Goal: Find contact information: Find contact information

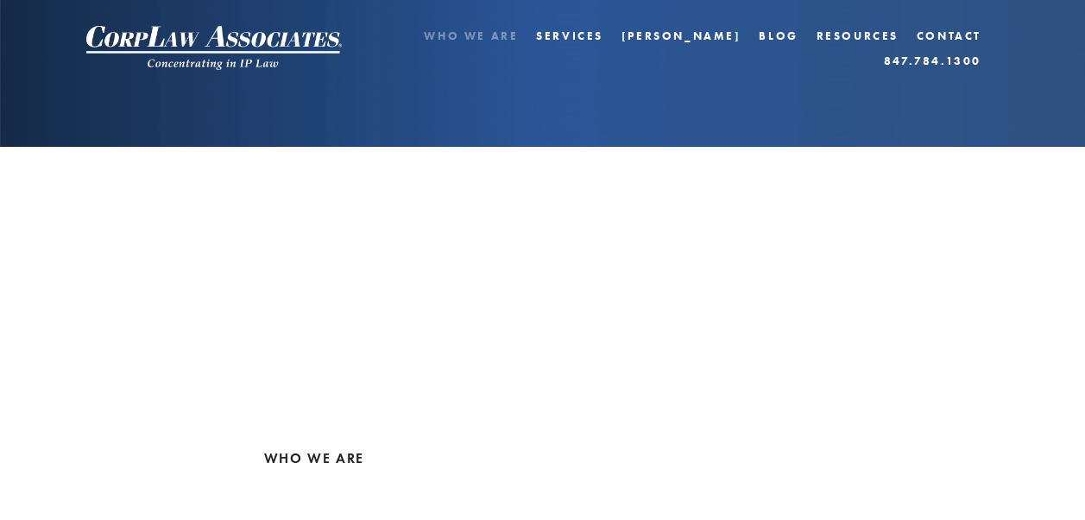
scroll to position [442, 0]
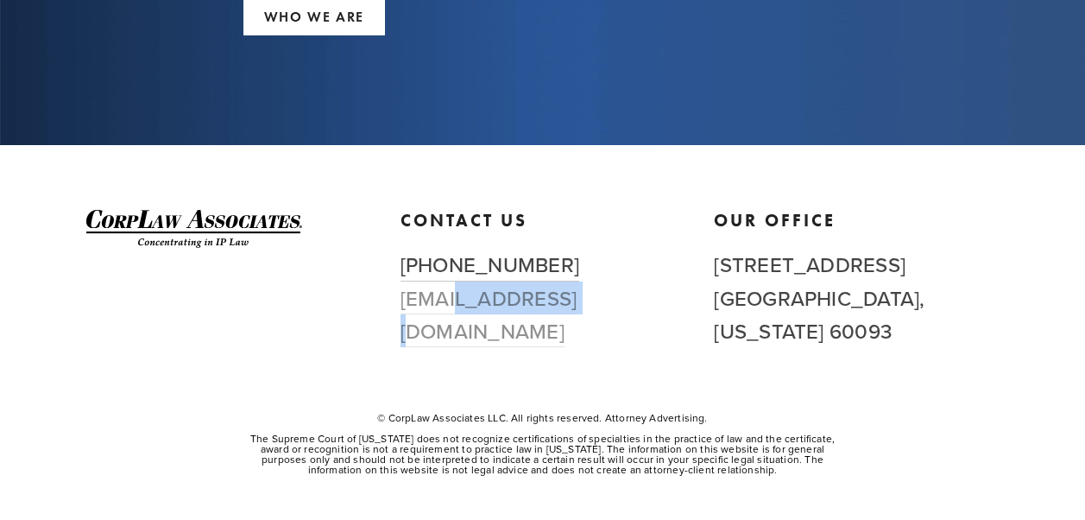
copy link "[DOMAIN_NAME]"
drag, startPoint x: 539, startPoint y: 294, endPoint x: 453, endPoint y: 298, distance: 85.5
click at [453, 298] on h2 "[PHONE_NUMBER] [EMAIL_ADDRESS][DOMAIN_NAME]" at bounding box center [543, 297] width 285 height 99
copy link "[DOMAIN_NAME]"
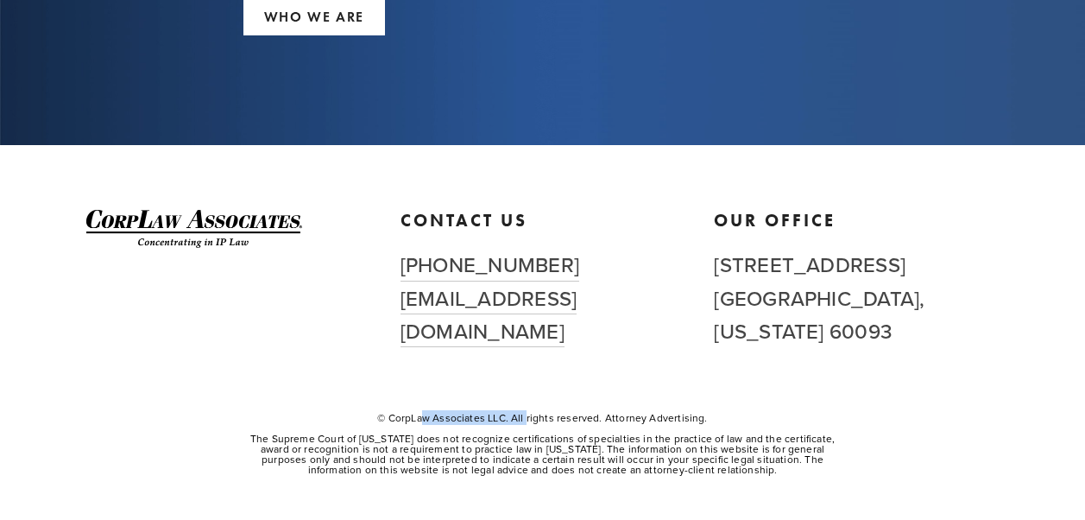
drag, startPoint x: 394, startPoint y: 419, endPoint x: 506, endPoint y: 415, distance: 112.3
click at [506, 415] on p "© CorpLaw Associates LLC. All rights reserved. Attorney Advertising." at bounding box center [542, 418] width 598 height 10
copy p "CorpLaw Associates LLC"
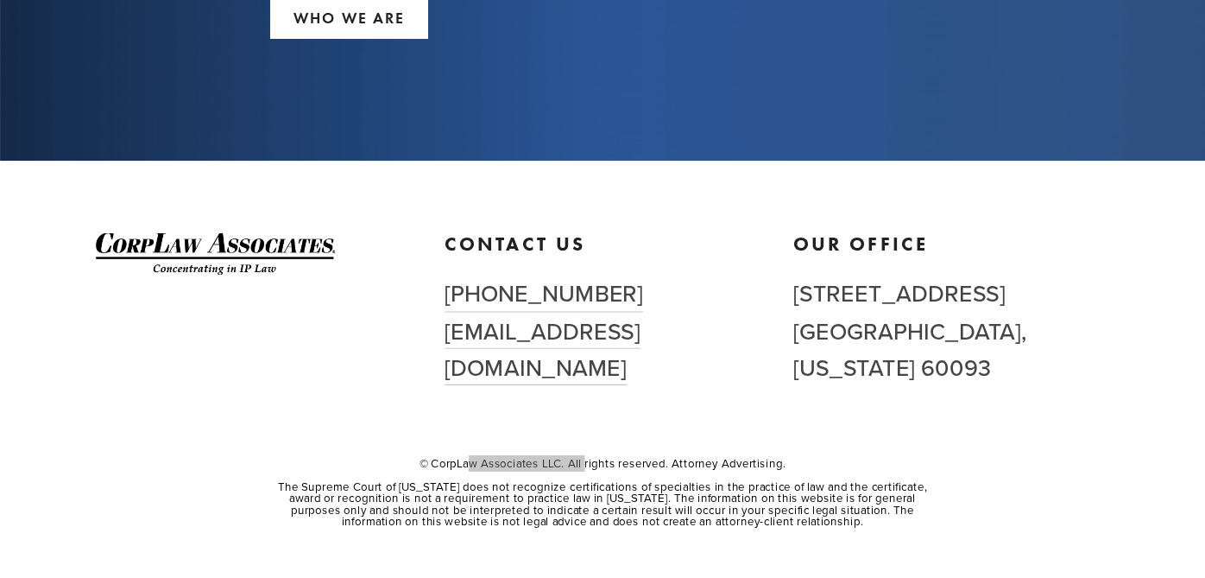
scroll to position [351, 0]
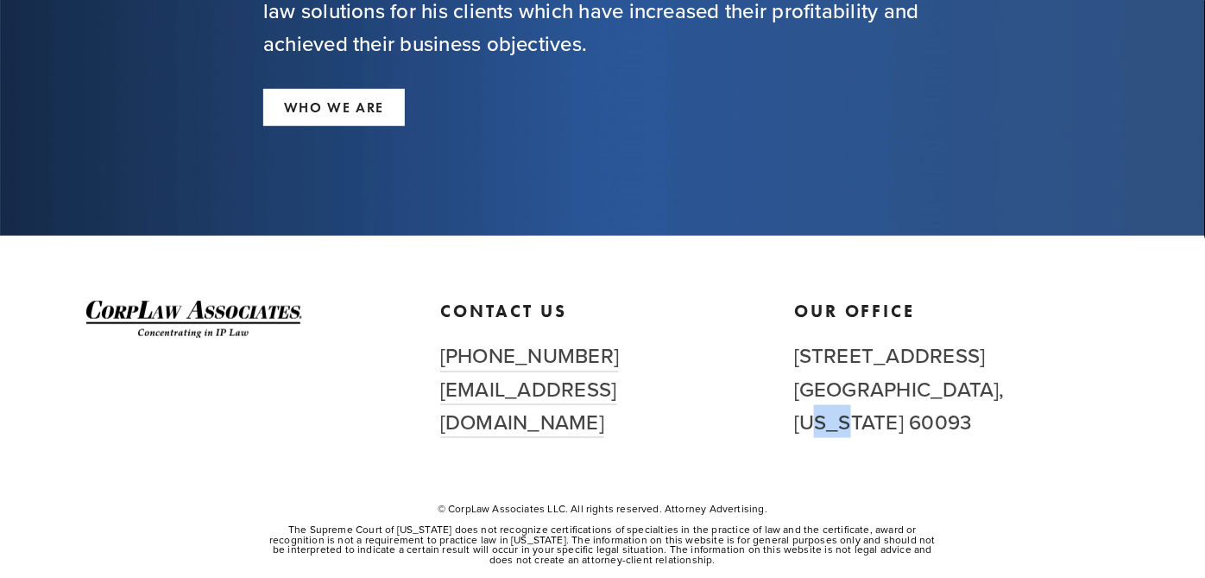
drag, startPoint x: 966, startPoint y: 389, endPoint x: 998, endPoint y: 389, distance: 31.9
click at [998, 389] on h2 "[STREET_ADDRESS][US_STATE]" at bounding box center [956, 387] width 325 height 99
copy h2 "600"
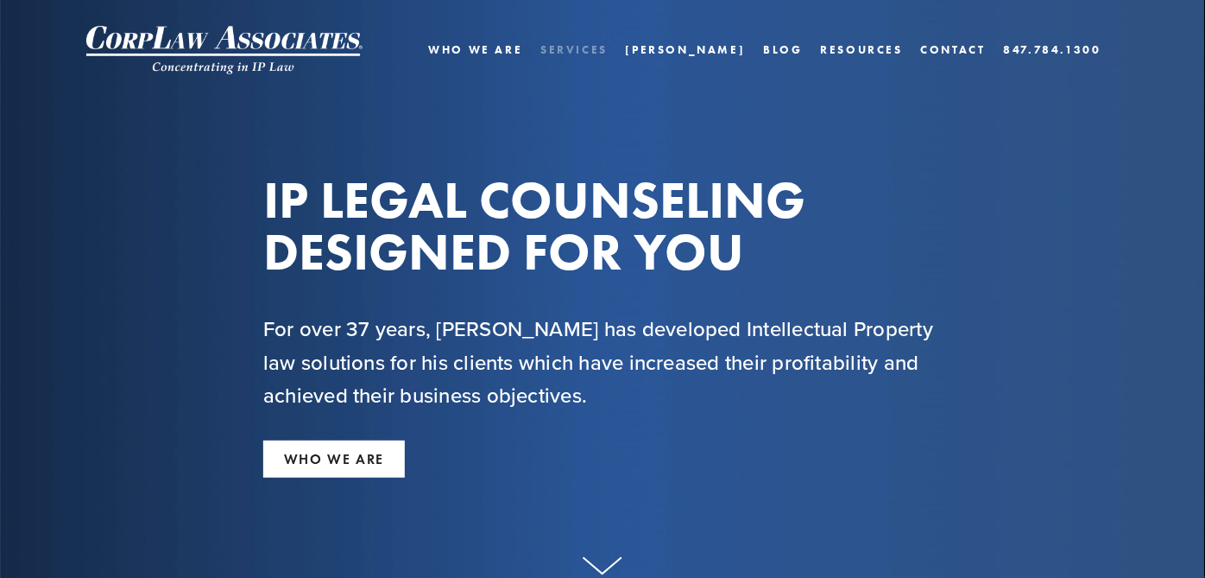
click at [608, 50] on link "Services" at bounding box center [573, 49] width 67 height 25
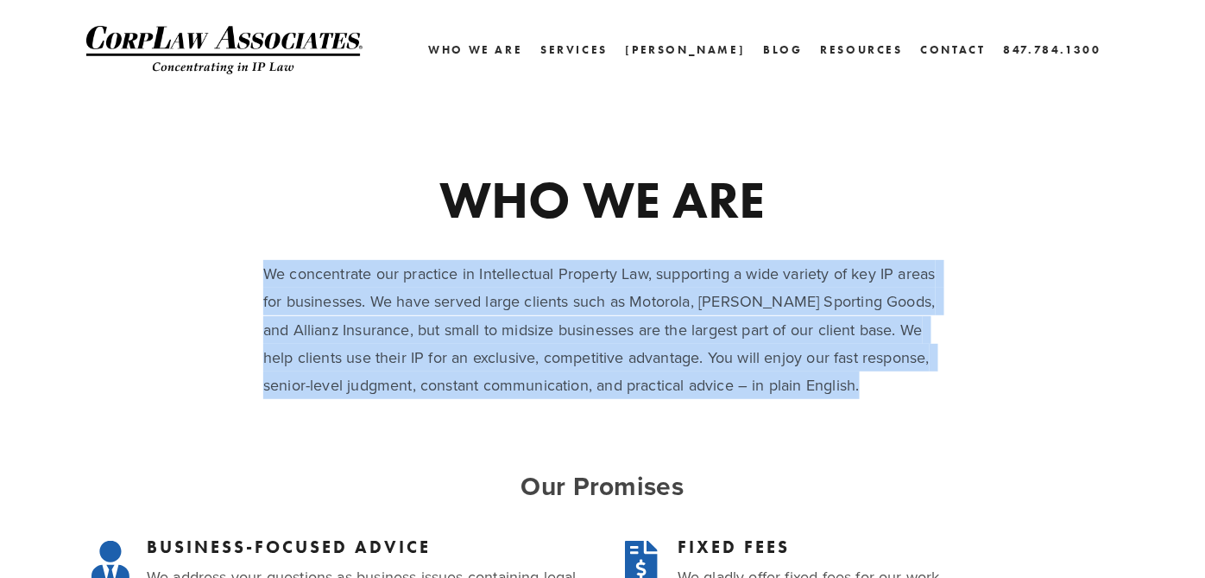
drag, startPoint x: 337, startPoint y: 281, endPoint x: 872, endPoint y: 428, distance: 555.3
click at [872, 428] on div "WHO WE ARE We concentrate our practice in Intellectual Property Law, supporting…" at bounding box center [602, 341] width 679 height 334
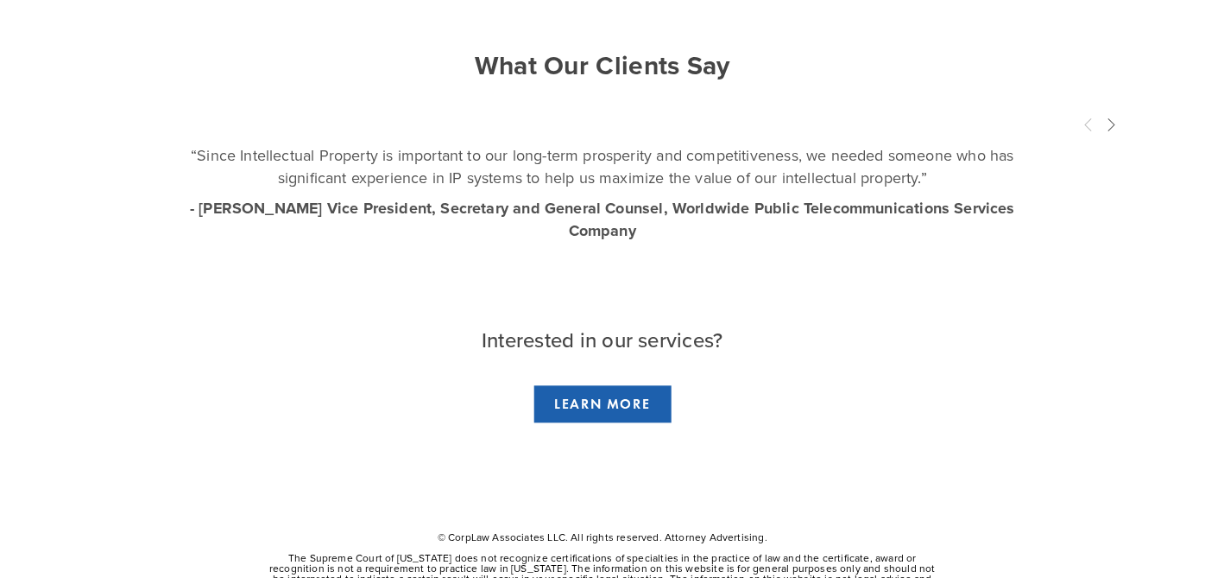
scroll to position [875, 0]
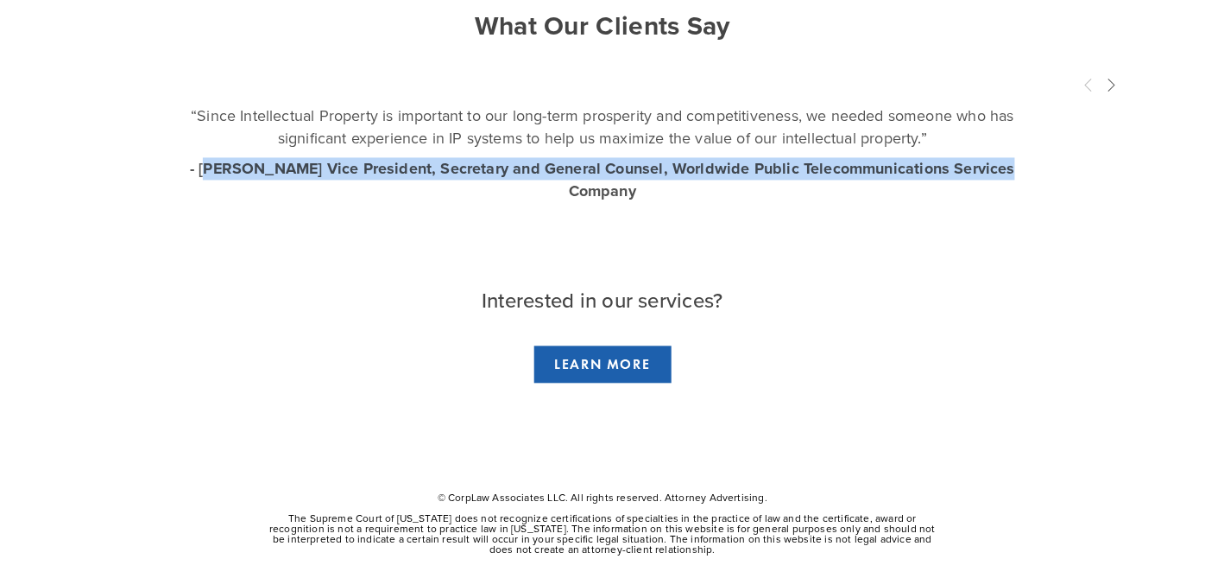
drag, startPoint x: 229, startPoint y: 165, endPoint x: 498, endPoint y: 199, distance: 271.5
click at [498, 199] on p "- Joe R., Sr. Vice President, Secretary and General Counsel, Worldwide Public T…" at bounding box center [603, 180] width 826 height 45
drag, startPoint x: 498, startPoint y: 199, endPoint x: 521, endPoint y: 205, distance: 24.3
click at [521, 205] on div "“Since Intellectual Property is important to our long-term prosperity and compe…" at bounding box center [602, 158] width 1053 height 106
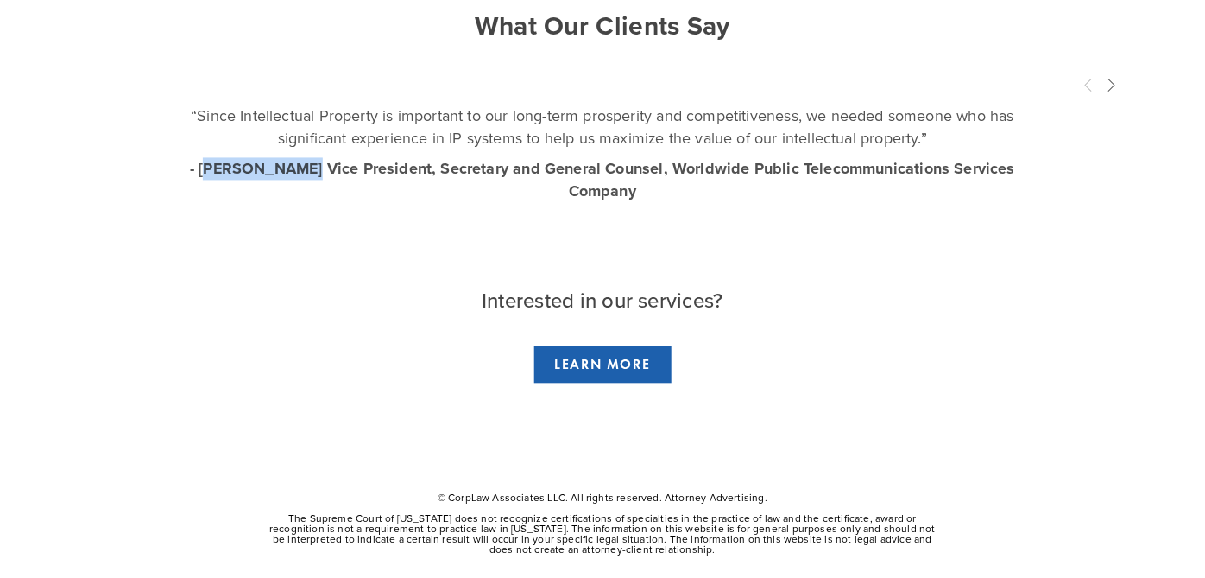
drag, startPoint x: 229, startPoint y: 169, endPoint x: 307, endPoint y: 171, distance: 78.6
click at [307, 171] on strong "- Joe R., Sr. Vice President, Secretary and General Counsel, Worldwide Public T…" at bounding box center [602, 180] width 825 height 45
drag, startPoint x: 307, startPoint y: 171, endPoint x: 319, endPoint y: 191, distance: 23.2
click at [319, 191] on p "- Joe R., Sr. Vice President, Secretary and General Counsel, Worldwide Public T…" at bounding box center [603, 180] width 826 height 45
drag, startPoint x: 294, startPoint y: 168, endPoint x: 223, endPoint y: 168, distance: 71.7
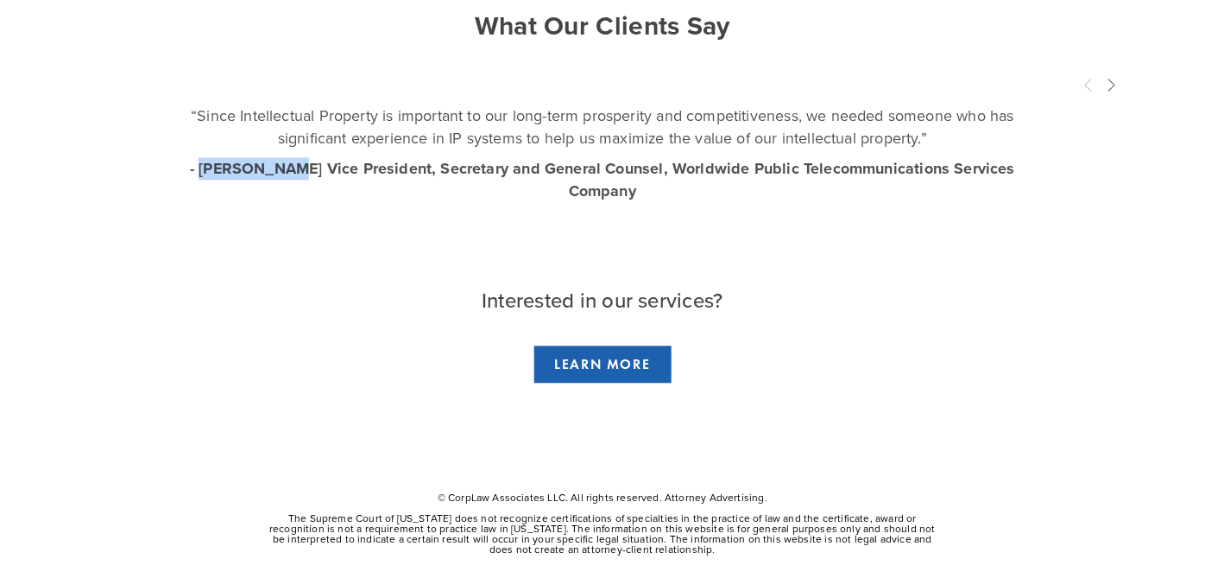
click at [223, 168] on strong "- Joe R., Sr. Vice President, Secretary and General Counsel, Worldwide Public T…" at bounding box center [602, 180] width 825 height 45
copy strong "Joe R., Sr"
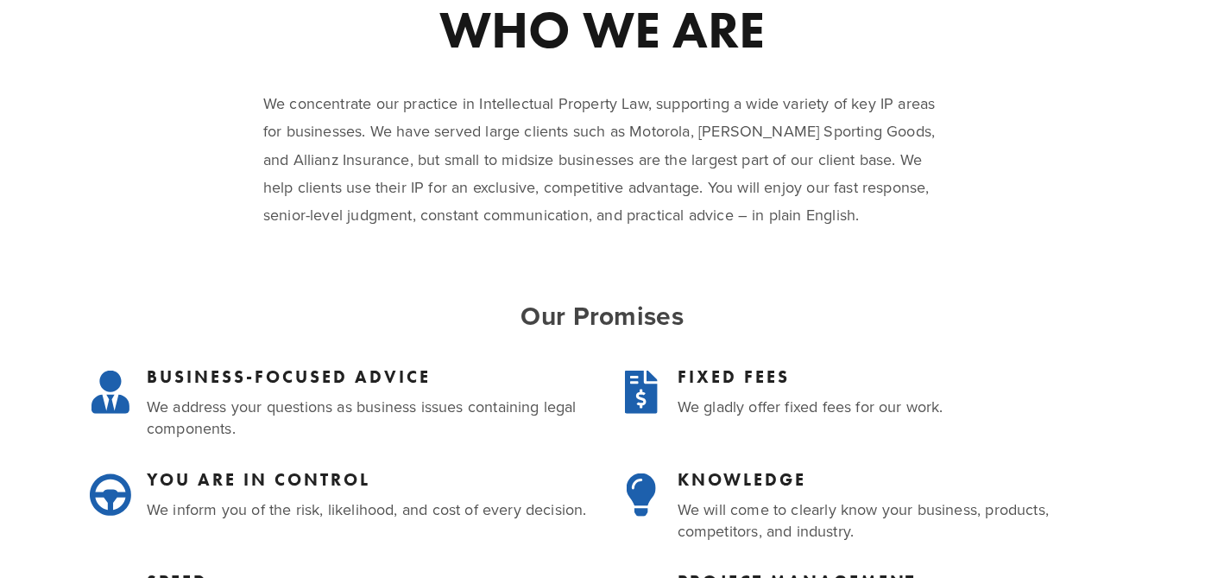
scroll to position [0, 0]
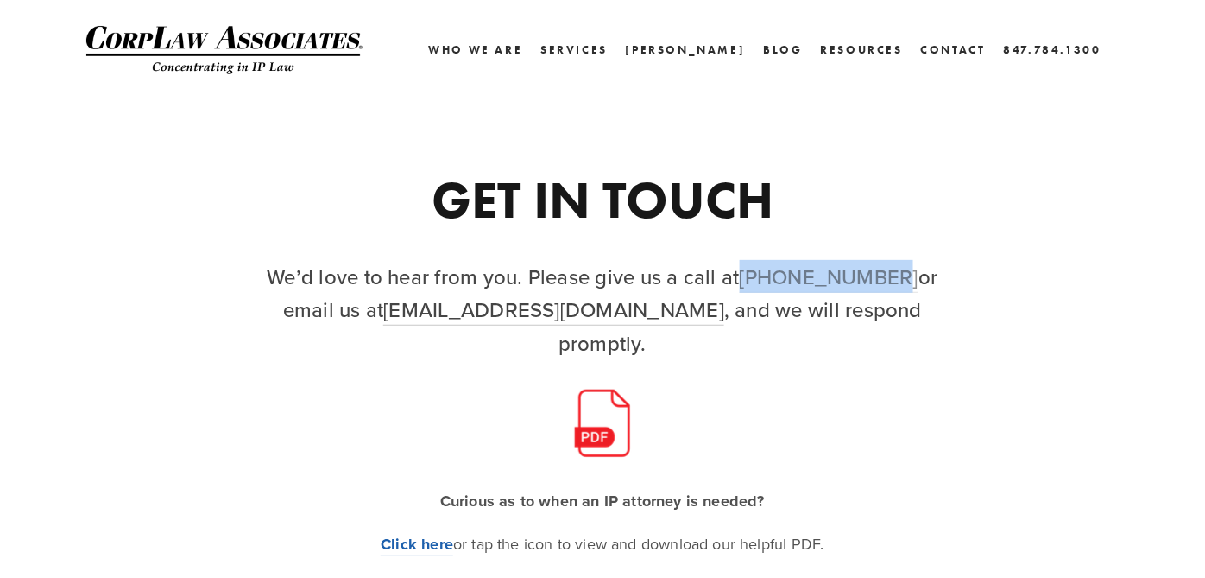
drag, startPoint x: 755, startPoint y: 262, endPoint x: 891, endPoint y: 275, distance: 136.2
click at [891, 275] on h2 "We’d love to hear from you. Please give us a call at (847) 784-1300 or email us…" at bounding box center [602, 309] width 679 height 99
click at [1007, 374] on div at bounding box center [913, 403] width 443 height 59
drag, startPoint x: 766, startPoint y: 254, endPoint x: 810, endPoint y: 268, distance: 46.1
click at [810, 268] on div "GET IN TOUCH We’d love to hear from you. Please give us a call at (847) 784-130…" at bounding box center [602, 267] width 679 height 186
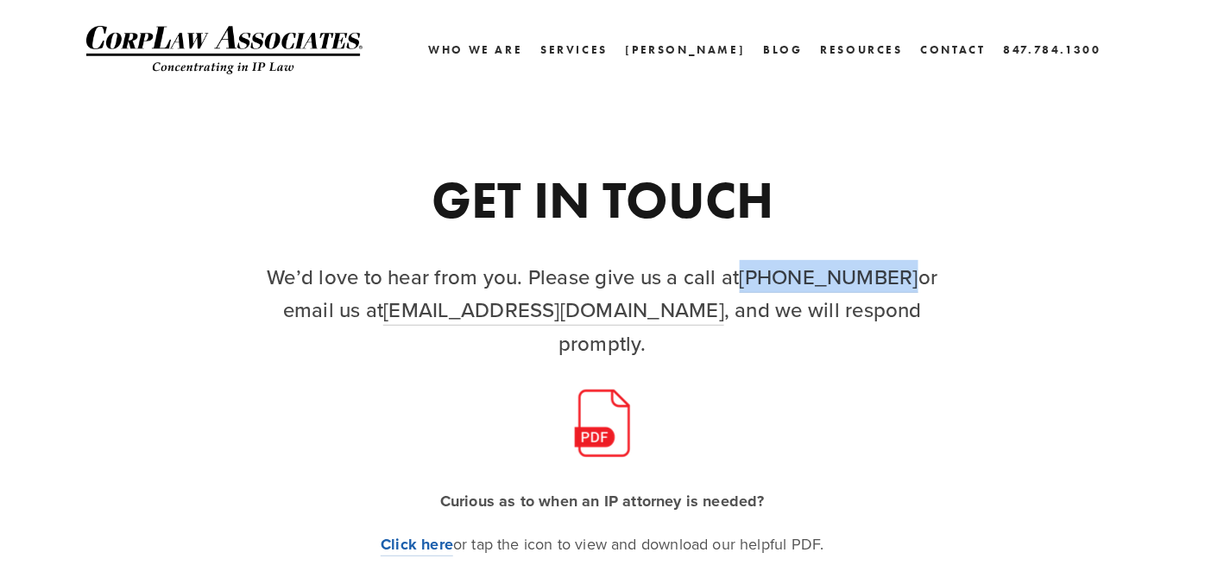
drag, startPoint x: 810, startPoint y: 268, endPoint x: 901, endPoint y: 269, distance: 91.5
click at [901, 269] on div "GET IN TOUCH We’d love to hear from you. Please give us a call at (847) 784-130…" at bounding box center [602, 267] width 679 height 186
copy link "[PHONE_NUMBER]"
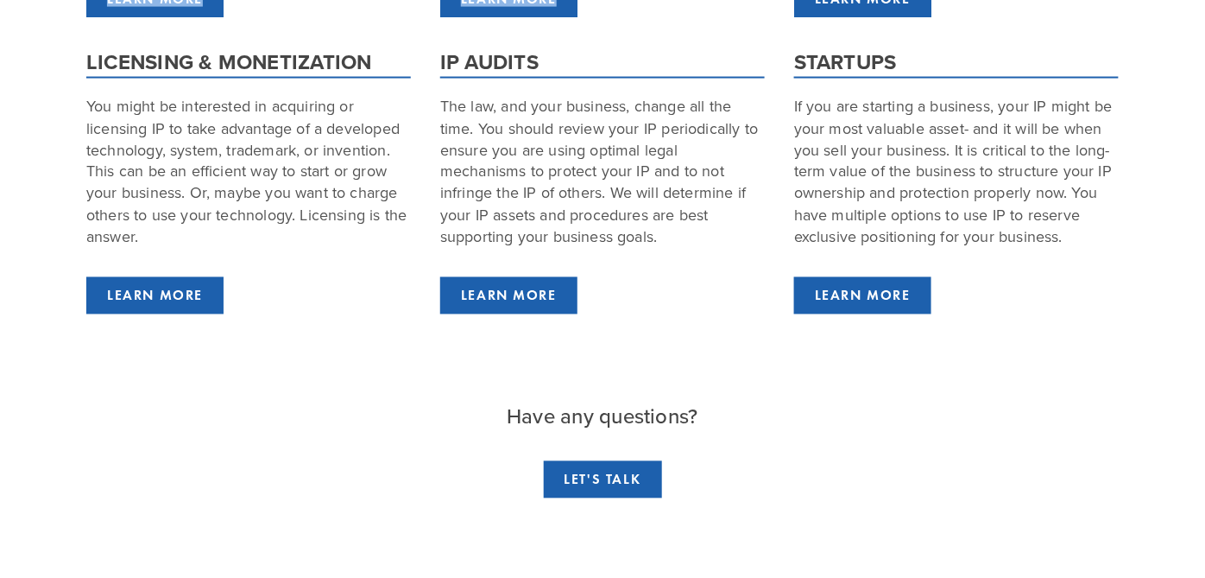
scroll to position [629, 0]
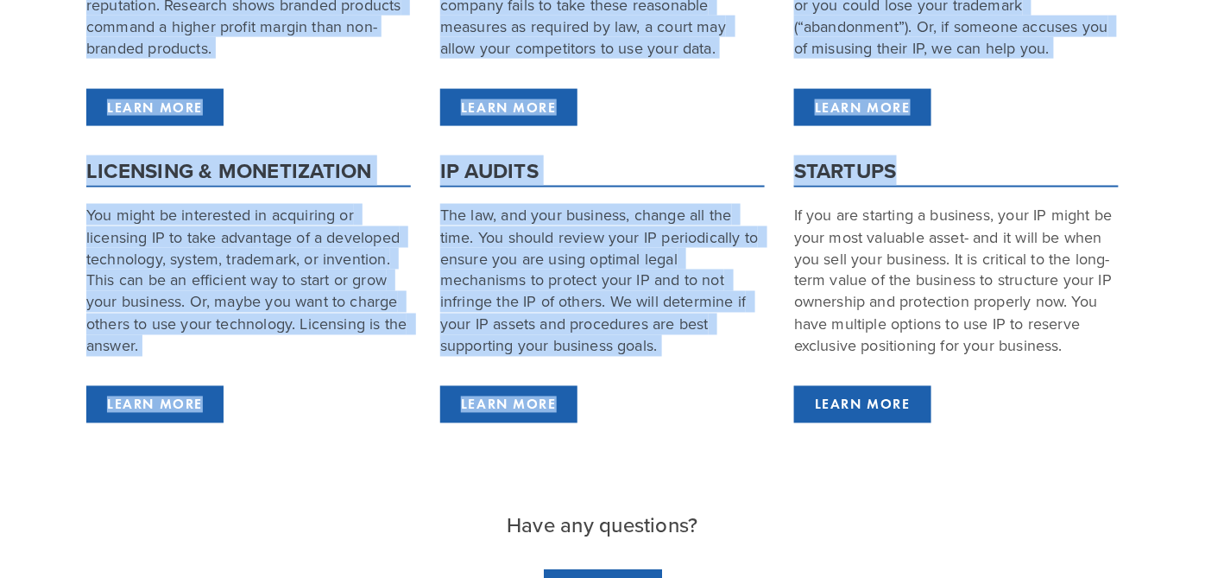
drag, startPoint x: 67, startPoint y: 480, endPoint x: 938, endPoint y: 166, distance: 926.1
click at [938, 166] on section "OUR SERVICES When is an IP attorney needed? Click here or tap the icon to view …" at bounding box center [602, 82] width 1205 height 1267
copy div "TRADEMARKS & BRANDING Trademarks distinguish your products from your competitor…"
